Goal: Obtain resource: Download file/media

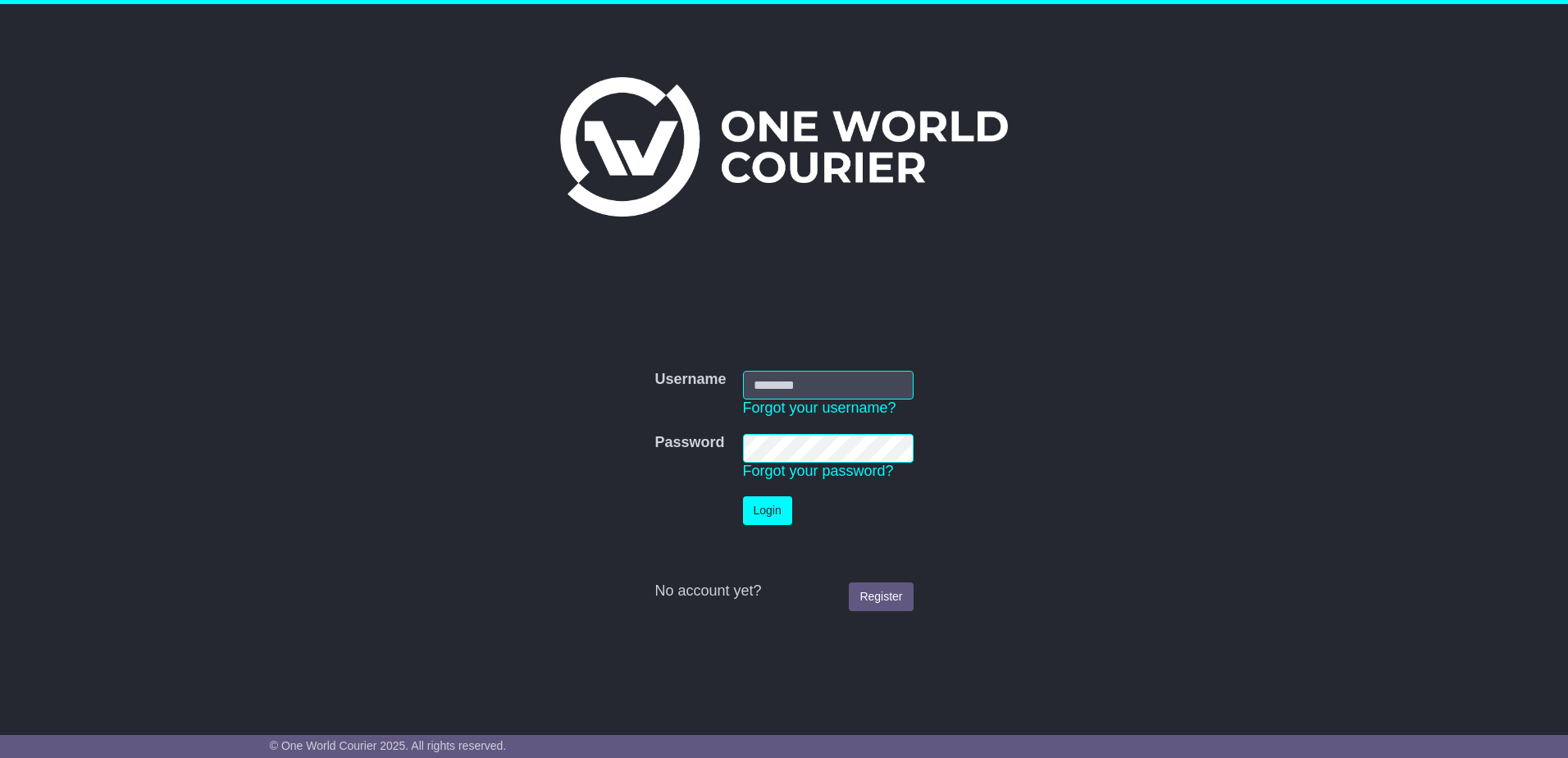
type input "**********"
click at [778, 519] on button "Login" at bounding box center [767, 511] width 49 height 29
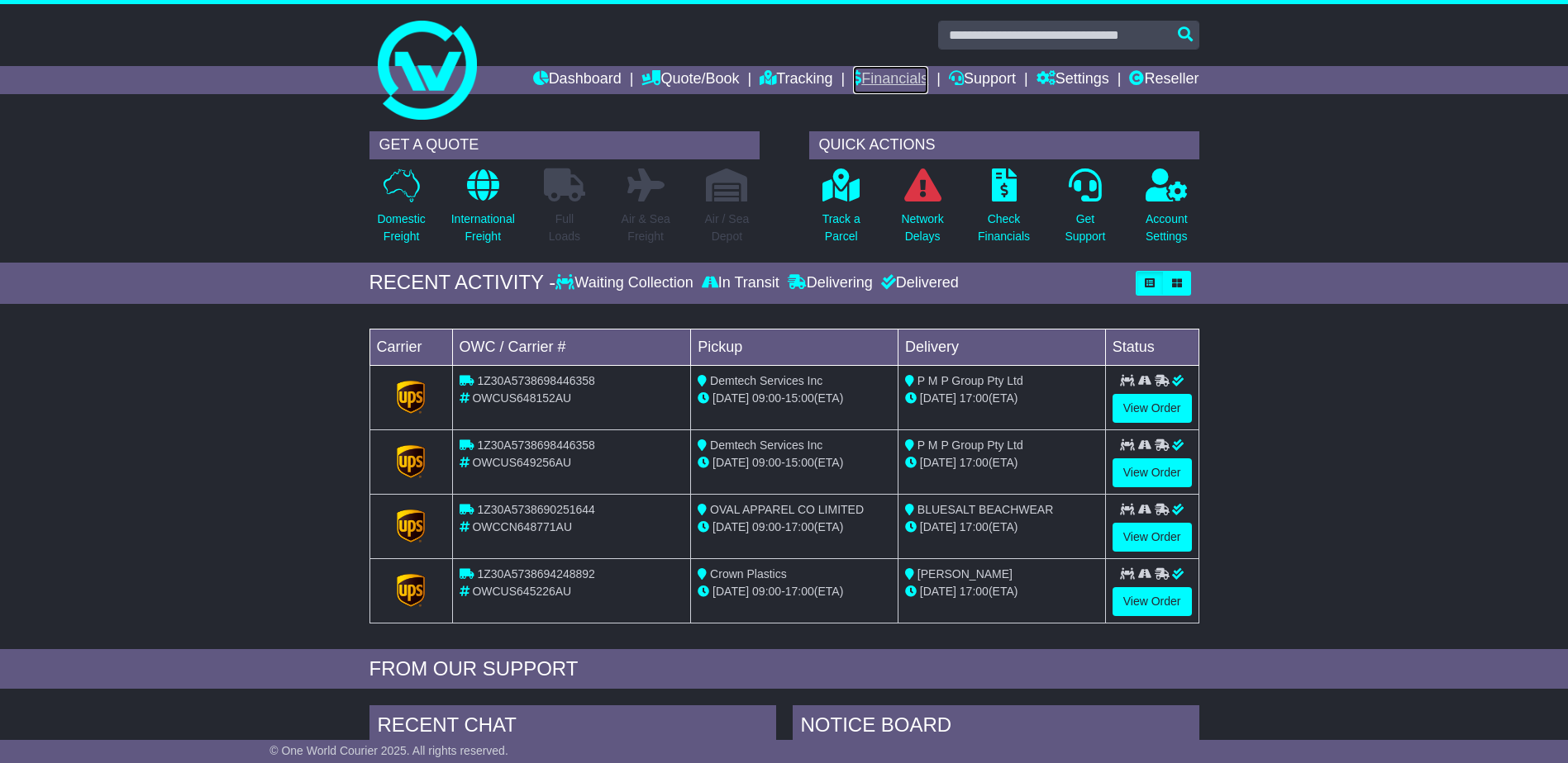
click at [857, 80] on link "Financials" at bounding box center [890, 80] width 75 height 28
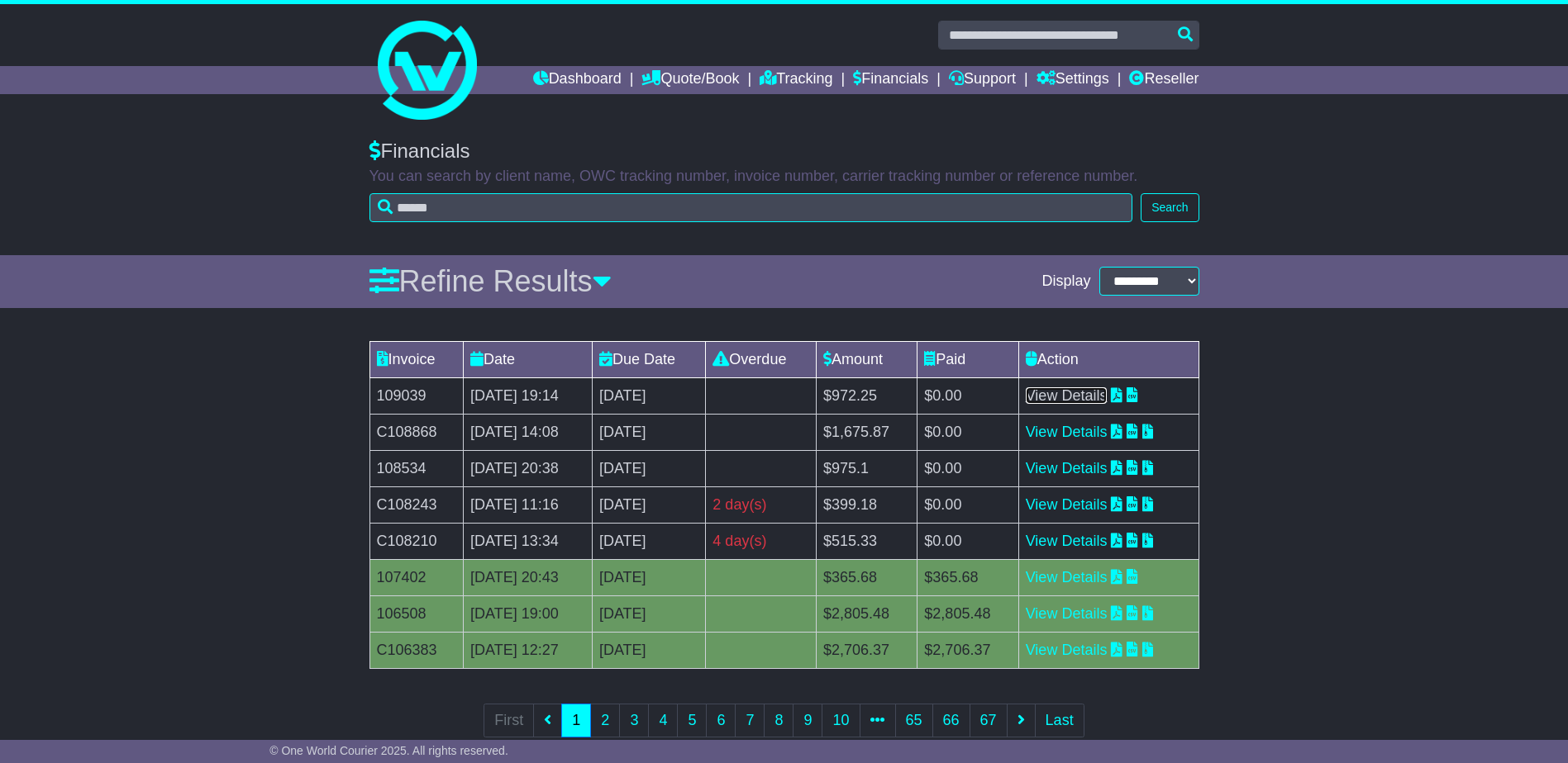
click at [1095, 392] on link "View Details" at bounding box center [1067, 395] width 82 height 17
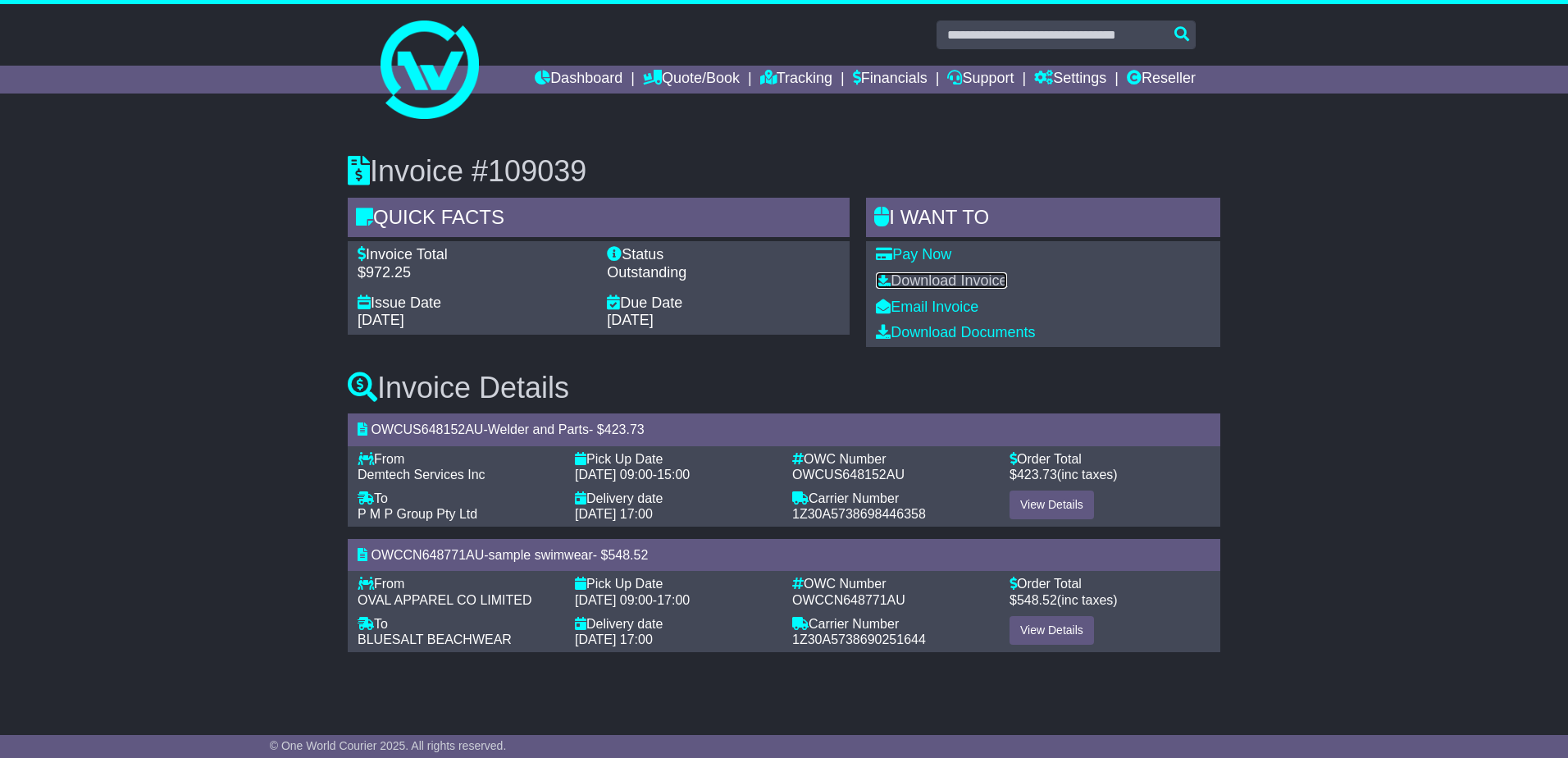
click at [961, 271] on div "Pay Now Download Invoice Email Invoice Download Documents" at bounding box center [1043, 293] width 354 height 105
click at [971, 280] on link "Download Invoice" at bounding box center [941, 280] width 131 height 16
